Goal: Task Accomplishment & Management: Manage account settings

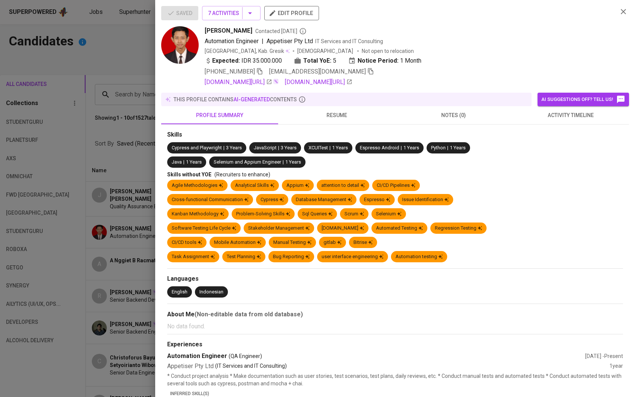
click at [116, 109] on div at bounding box center [317, 198] width 635 height 397
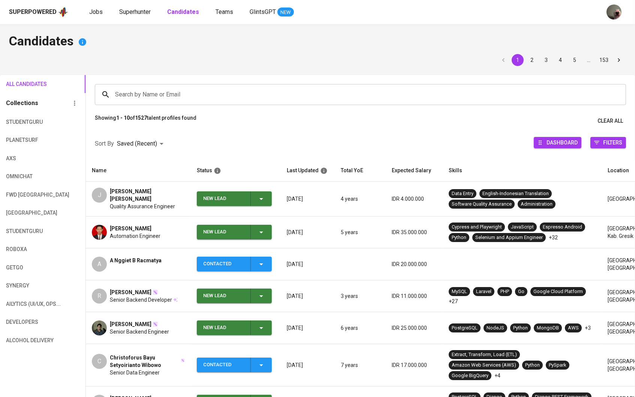
click at [148, 93] on input "Search by Name or Email" at bounding box center [362, 94] width 498 height 14
click at [261, 231] on icon "button" at bounding box center [261, 232] width 4 height 2
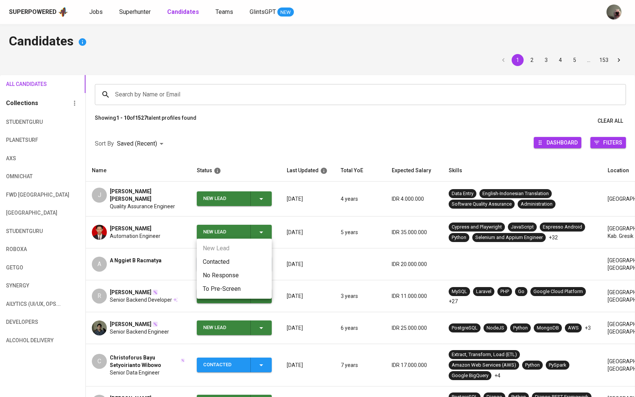
click at [224, 256] on li "Contacted" at bounding box center [234, 261] width 75 height 13
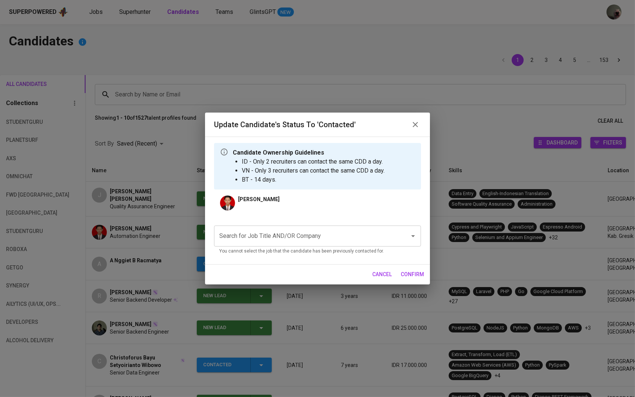
click at [168, 221] on div "Update Candidate's Status to 'Contacted' Candidate Ownership Guidelines ID - On…" at bounding box center [317, 198] width 635 height 397
click at [228, 228] on div "Search for Job Title AND/OR Company" at bounding box center [317, 235] width 207 height 21
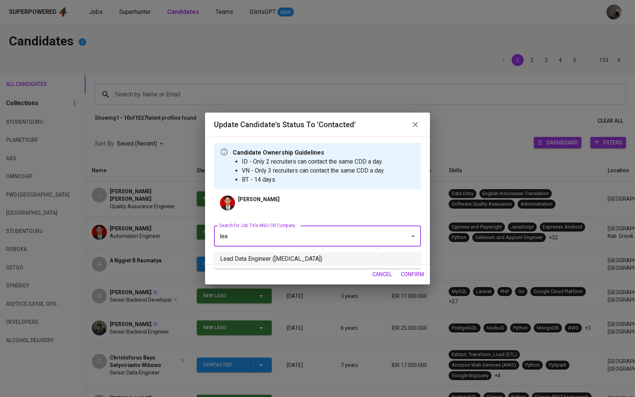
click at [244, 264] on li "Lead Data Engineer ([MEDICAL_DATA])" at bounding box center [317, 258] width 207 height 13
type input "lea"
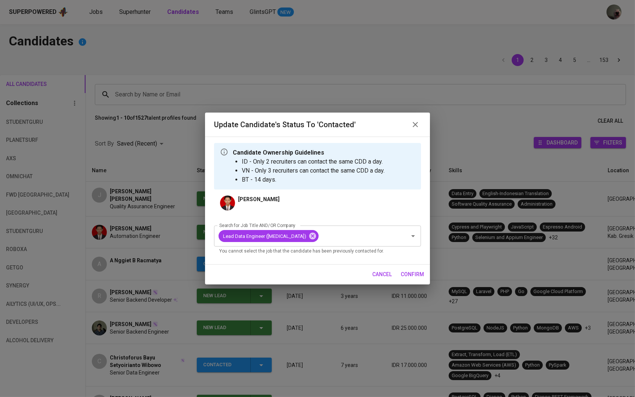
click at [401, 284] on div "Update Candidate's Status to 'Contacted' Candidate Ownership Guidelines ID - On…" at bounding box center [317, 198] width 635 height 397
click at [402, 281] on div "cancel confirm" at bounding box center [317, 274] width 225 height 20
click at [399, 276] on button "confirm" at bounding box center [412, 274] width 29 height 14
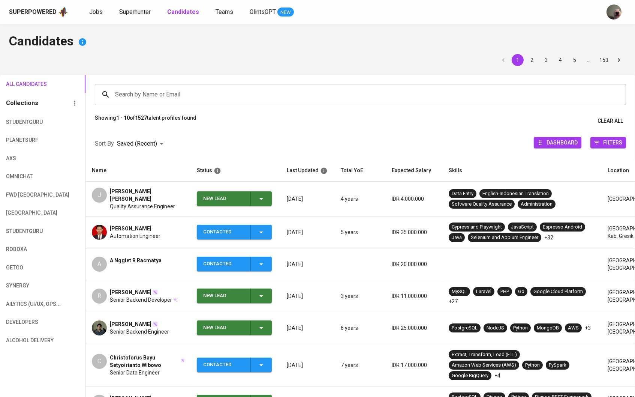
drag, startPoint x: 258, startPoint y: 206, endPoint x: 258, endPoint y: 202, distance: 4.6
click at [258, 206] on td "New Lead" at bounding box center [236, 198] width 90 height 35
click at [258, 202] on icon "button" at bounding box center [261, 198] width 9 height 9
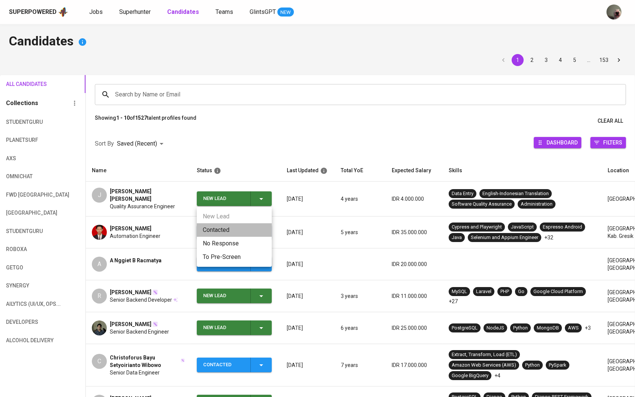
click at [247, 227] on li "Contacted" at bounding box center [234, 229] width 75 height 13
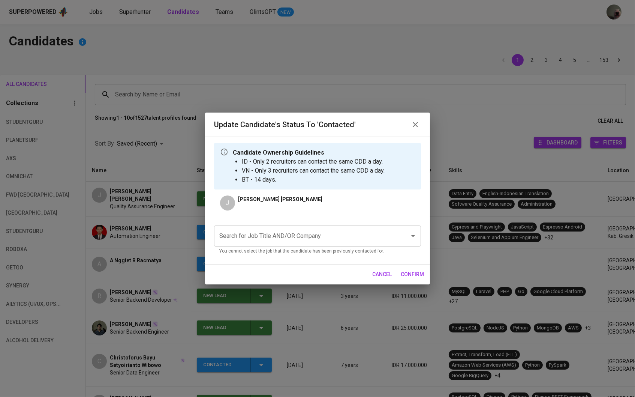
click at [252, 234] on input "Search for Job Title AND/OR Company" at bounding box center [306, 236] width 179 height 14
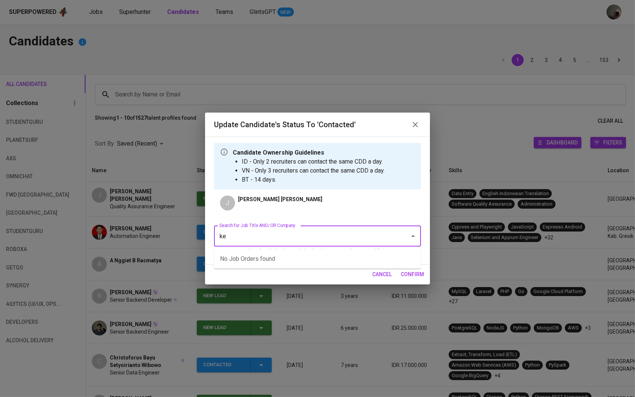
type input "k"
click at [273, 259] on li "Lead Data Engineer ([MEDICAL_DATA])" at bounding box center [317, 258] width 207 height 13
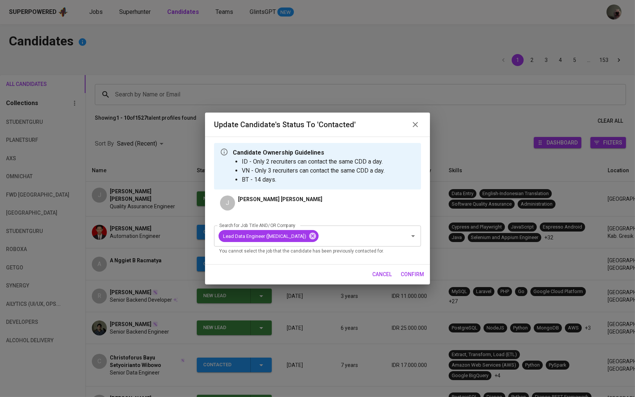
click at [405, 276] on span "confirm" at bounding box center [412, 274] width 23 height 9
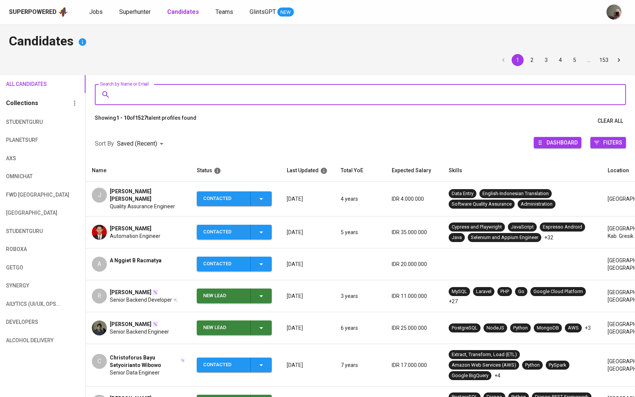
click at [284, 91] on input "Search by Name or Email" at bounding box center [362, 94] width 498 height 14
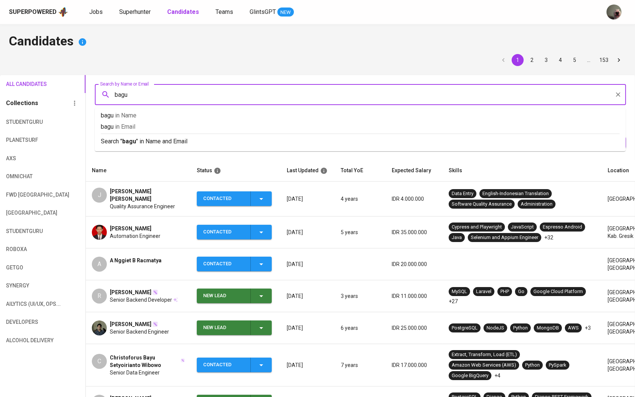
type input "bagus"
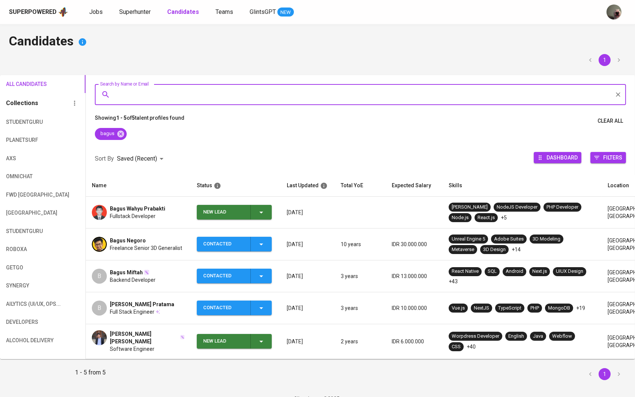
click at [170, 206] on div "Bagus Wahyu Prabakti Fullstack Developer" at bounding box center [138, 212] width 93 height 15
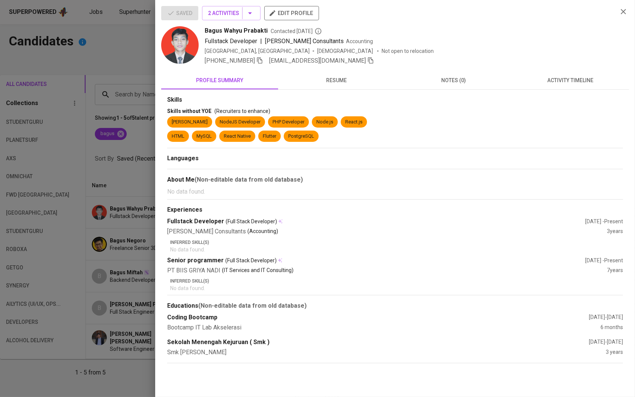
click at [114, 178] on div at bounding box center [317, 198] width 635 height 397
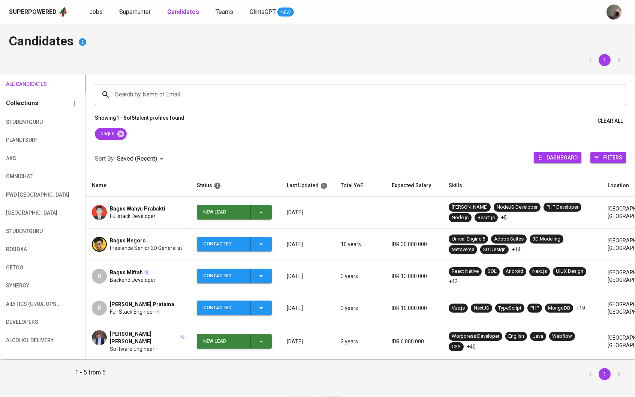
click at [138, 3] on div "Superpowered Jobs Superhunter Candidates Teams GlintsGPT NEW" at bounding box center [317, 12] width 635 height 24
click at [138, 12] on span "Superhunter" at bounding box center [134, 11] width 31 height 7
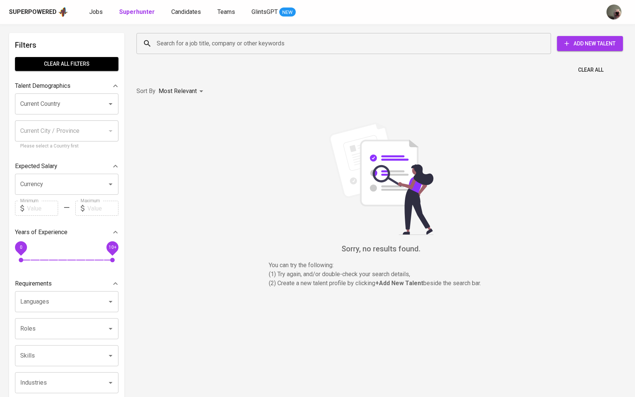
click at [188, 52] on div "Search for a job title, company or other keywords" at bounding box center [343, 43] width 415 height 21
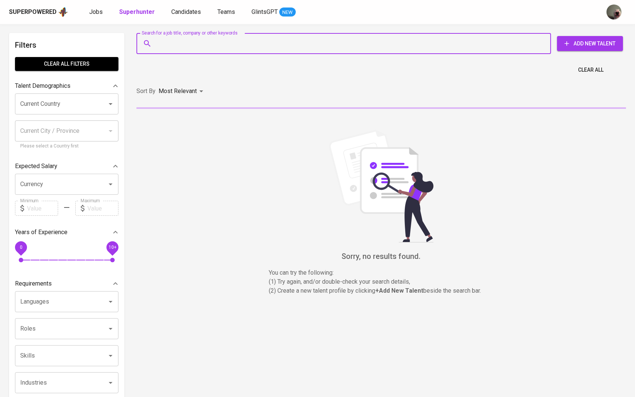
type input "V"
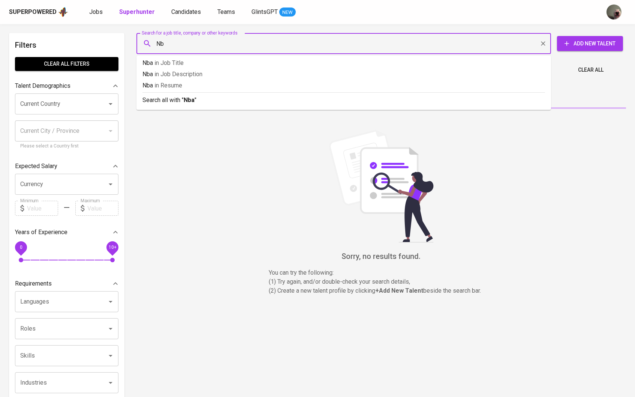
type input "N"
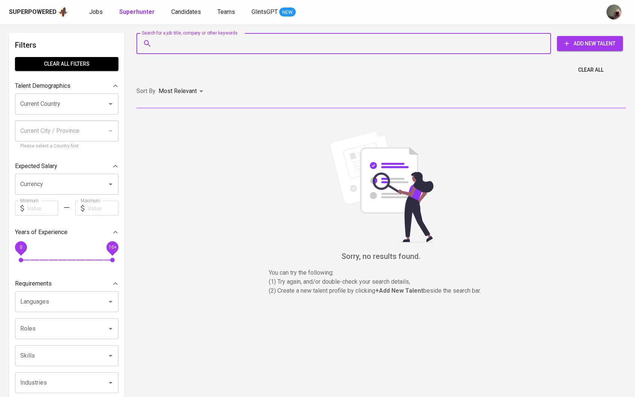
type input "N"
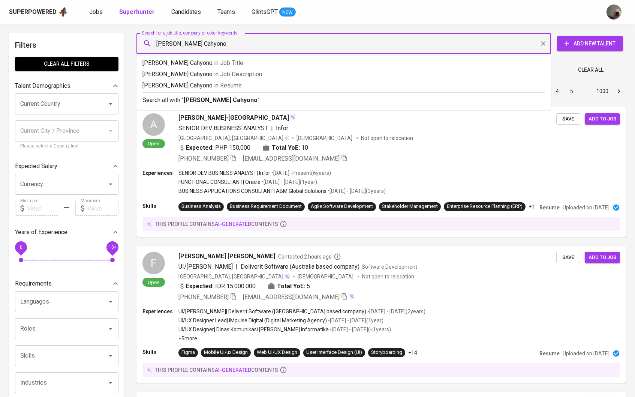
click at [166, 43] on input "[PERSON_NAME] Cahyono" at bounding box center [346, 43] width 382 height 14
click at [167, 44] on input "[PERSON_NAME] Cahyono" at bounding box center [346, 43] width 382 height 14
type input "Bagus [PERSON_NAME]"
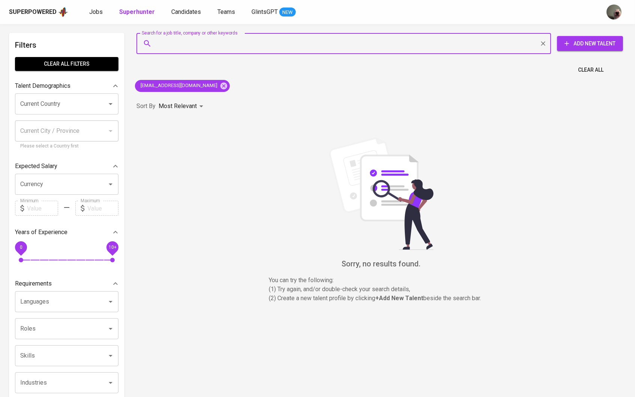
type input "[EMAIL_ADDRESS][DOMAIN_NAME]"
click at [198, 84] on span "dimasyotama@gmail.com" at bounding box center [178, 85] width 87 height 7
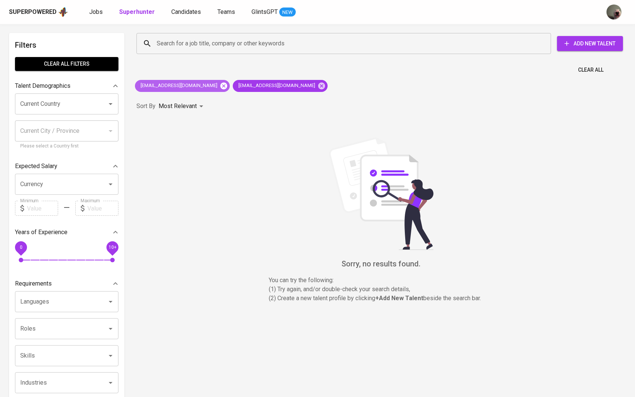
click at [220, 86] on icon at bounding box center [223, 85] width 7 height 7
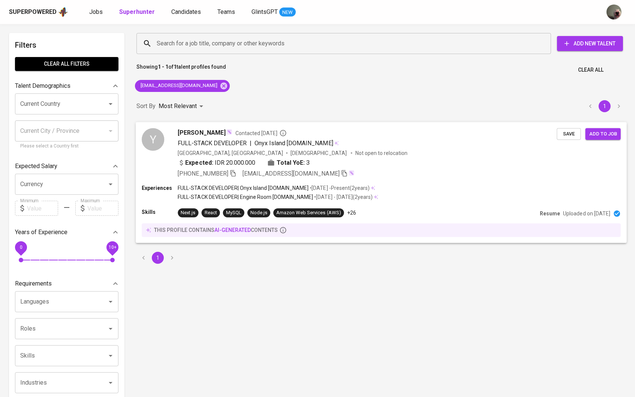
click at [201, 131] on span "Yosa Rama Dinata" at bounding box center [202, 132] width 48 height 9
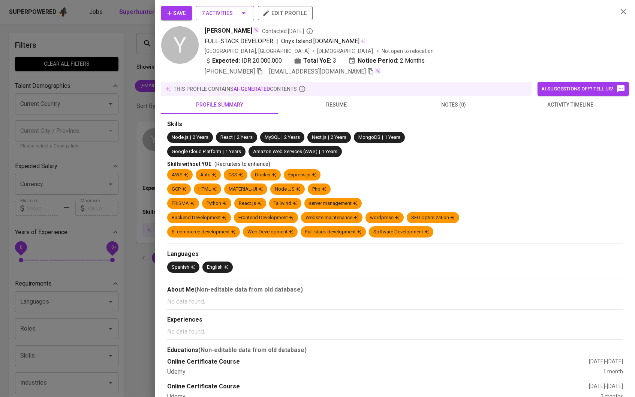
click at [248, 15] on icon "button" at bounding box center [243, 13] width 9 height 9
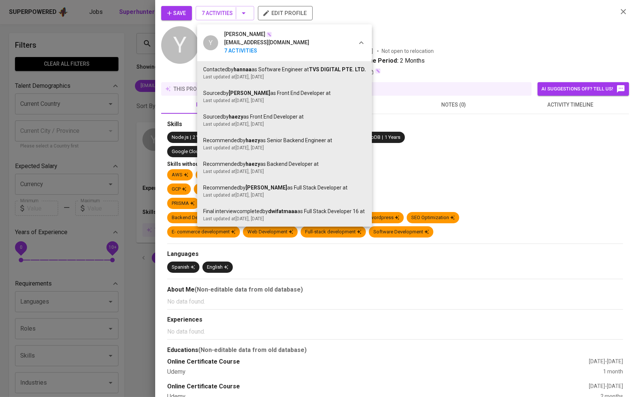
click at [189, 88] on div at bounding box center [317, 198] width 635 height 397
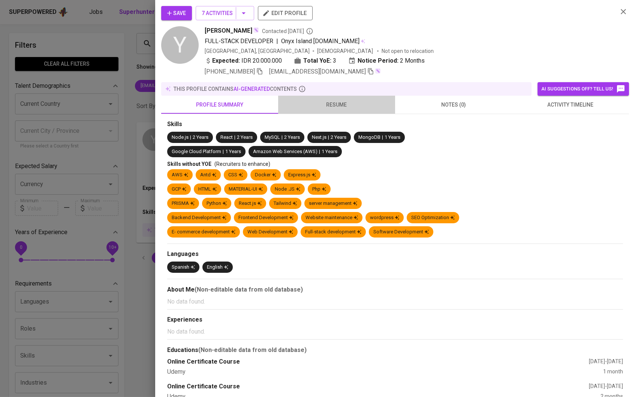
click at [306, 104] on span "resume" at bounding box center [337, 104] width 108 height 9
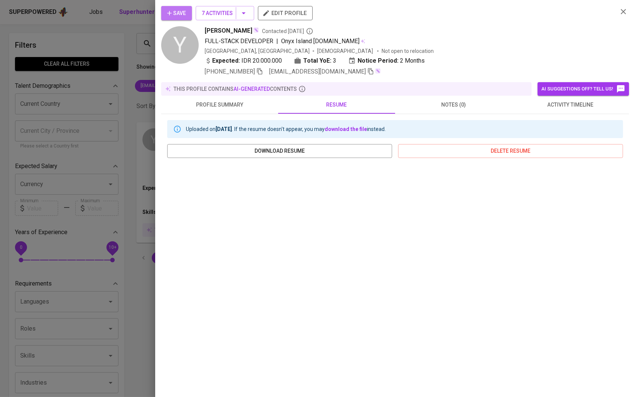
click at [171, 19] on button "Save" at bounding box center [176, 13] width 31 height 14
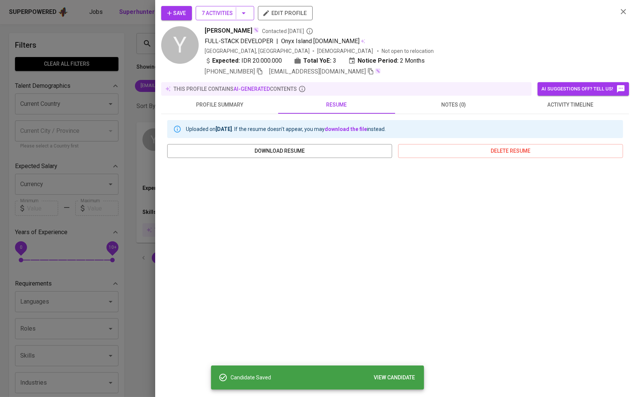
click at [248, 17] on icon "button" at bounding box center [243, 13] width 9 height 9
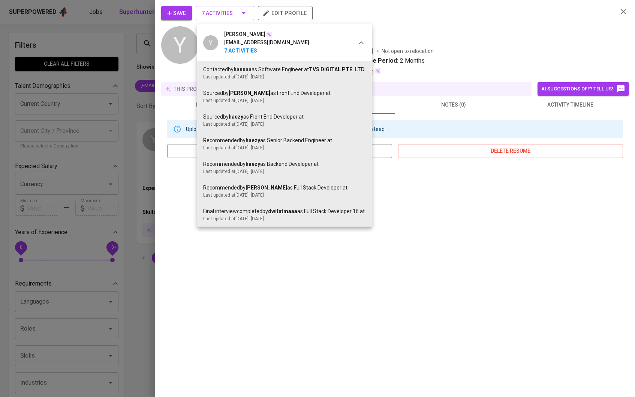
drag, startPoint x: 256, startPoint y: 214, endPoint x: 284, endPoint y: 214, distance: 27.7
click at [284, 215] on div "Last updated at Apr 25, 2022 , 3 years ago" at bounding box center [284, 218] width 163 height 7
